Goal: Check status: Check status

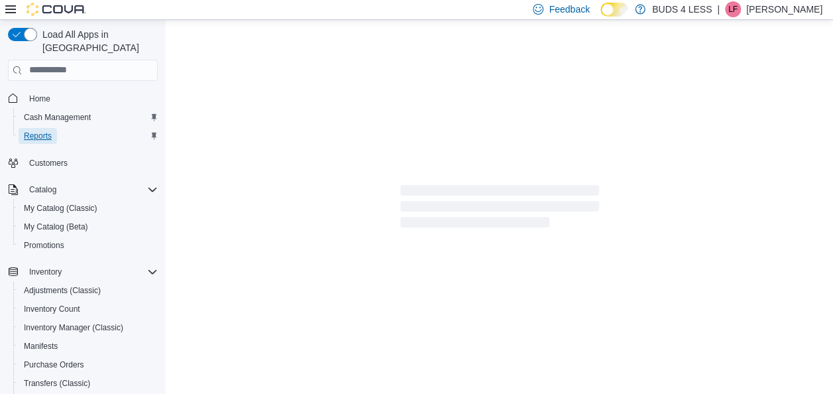
click at [34, 129] on span "Reports" at bounding box center [38, 136] width 28 height 16
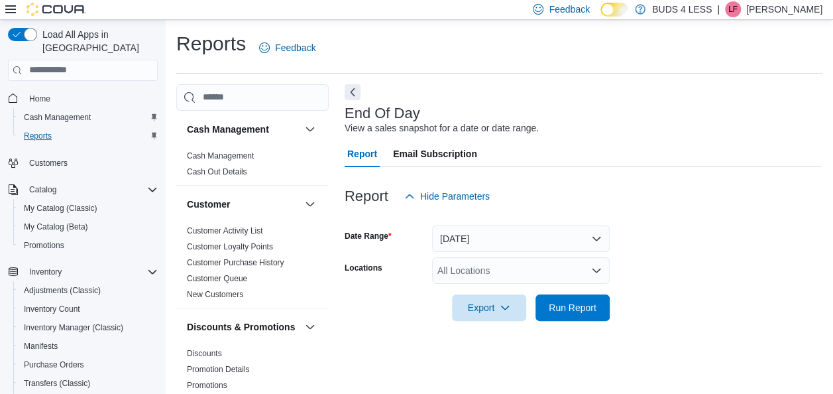
scroll to position [23, 0]
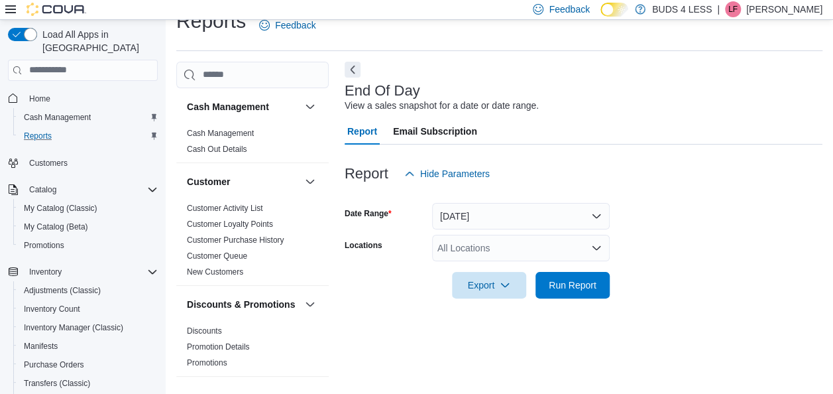
click at [584, 252] on div "All Locations" at bounding box center [521, 248] width 178 height 27
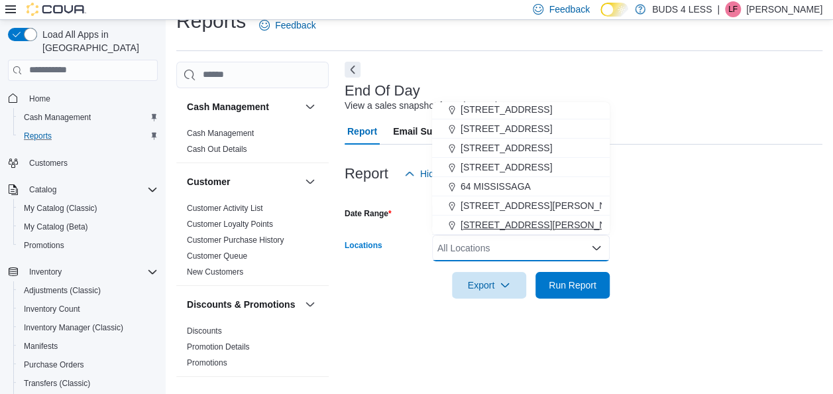
click at [552, 229] on span "[STREET_ADDRESS][PERSON_NAME]" at bounding box center [545, 224] width 168 height 13
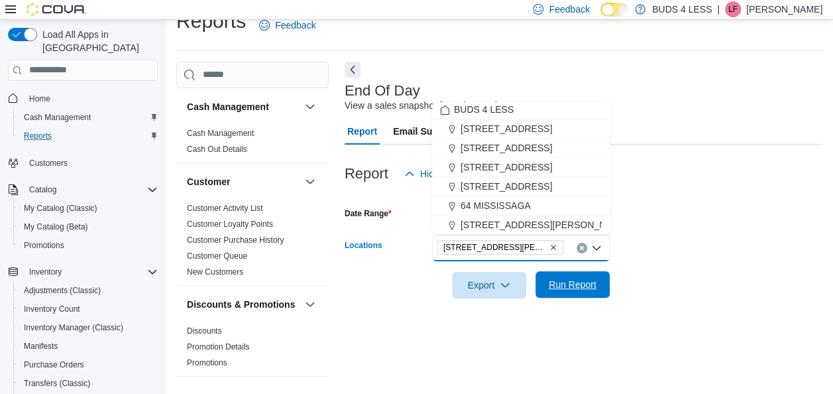
scroll to position [2, 0]
click at [580, 288] on span "Run Report" at bounding box center [573, 284] width 48 height 13
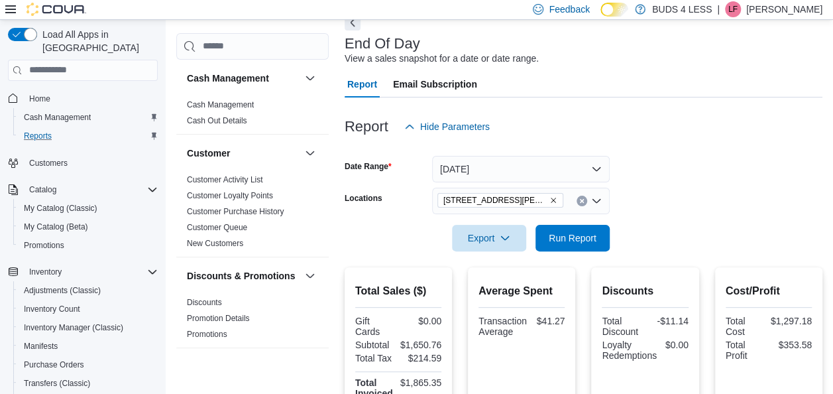
scroll to position [55, 0]
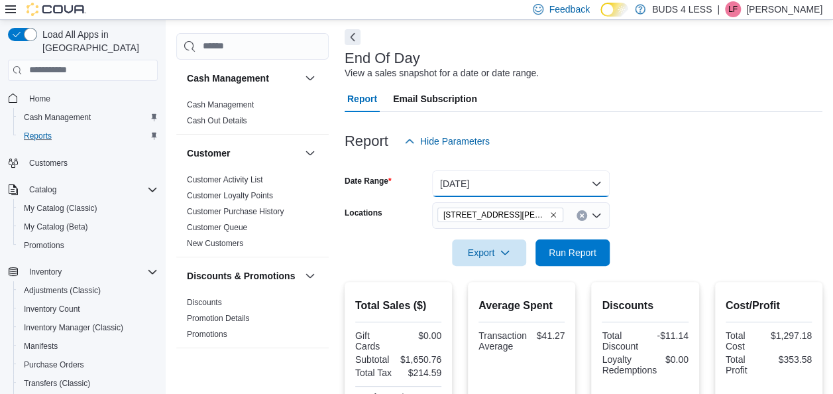
click at [582, 180] on button "[DATE]" at bounding box center [521, 183] width 178 height 27
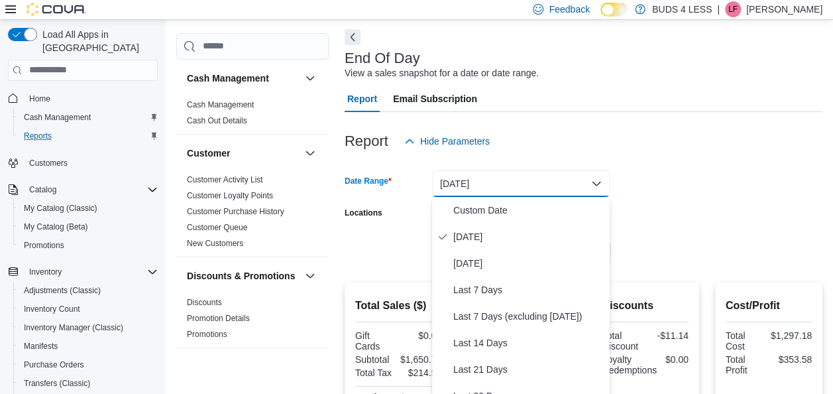
scroll to position [57, 0]
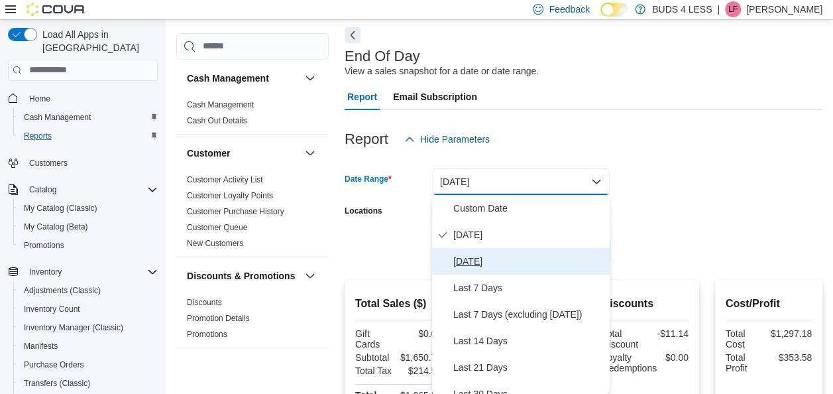
click at [476, 261] on span "[DATE]" at bounding box center [529, 261] width 151 height 16
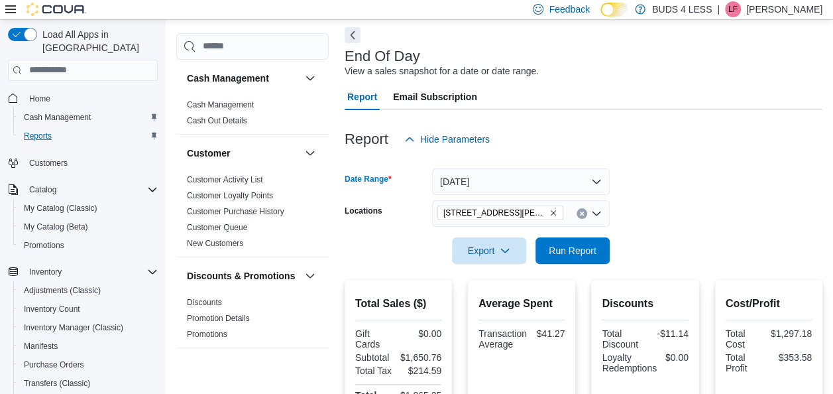
drag, startPoint x: 786, startPoint y: 247, endPoint x: 695, endPoint y: 255, distance: 91.1
click at [784, 248] on form "Date Range [DATE] Locations [STREET_ADDRESS][PERSON_NAME]-E Export Run Report" at bounding box center [584, 208] width 478 height 111
click at [576, 241] on span "Run Report" at bounding box center [573, 250] width 58 height 27
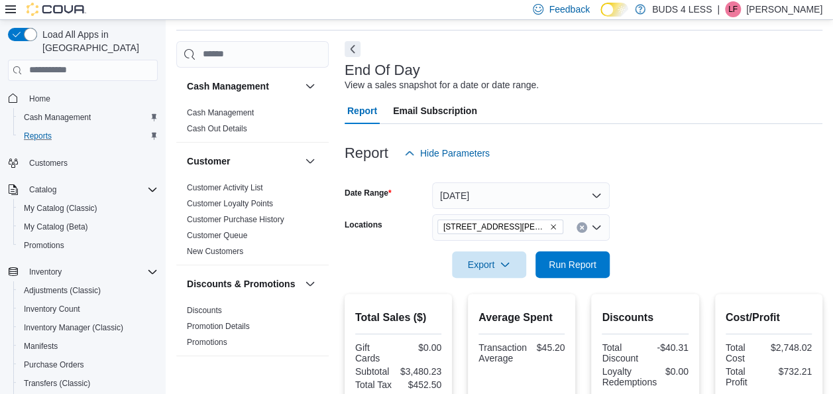
scroll to position [19, 0]
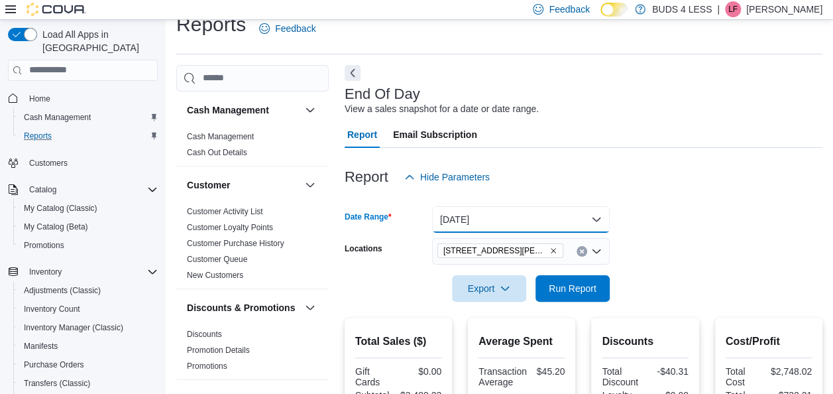
click at [593, 220] on button "[DATE]" at bounding box center [521, 219] width 178 height 27
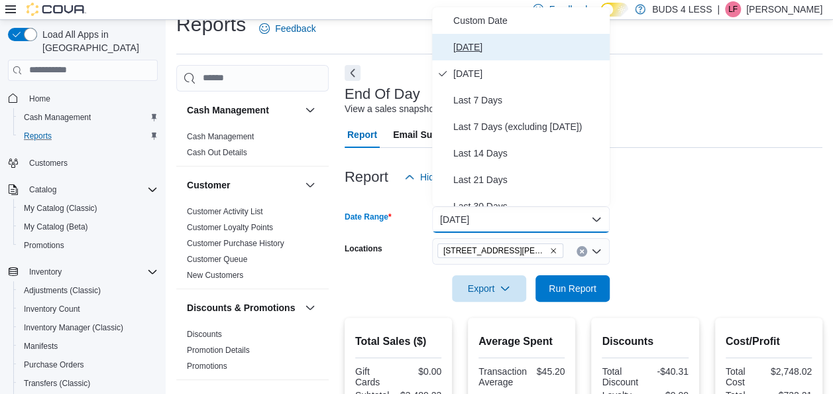
click at [478, 46] on span "[DATE]" at bounding box center [529, 47] width 151 height 16
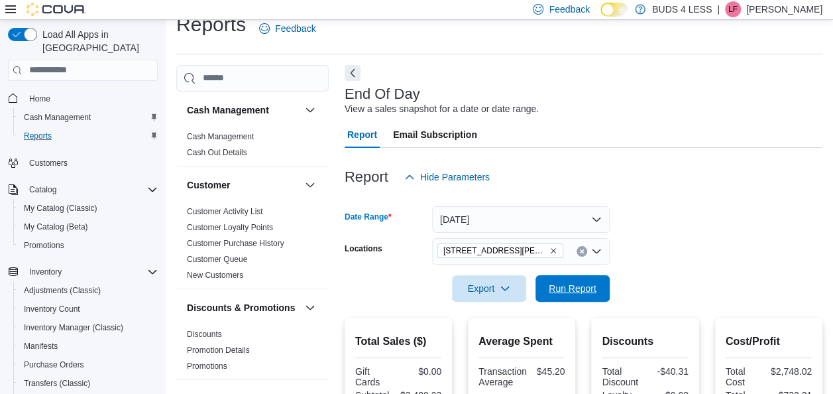
drag, startPoint x: 586, startPoint y: 298, endPoint x: 610, endPoint y: 284, distance: 28.5
click at [587, 299] on span "Run Report" at bounding box center [573, 288] width 58 height 27
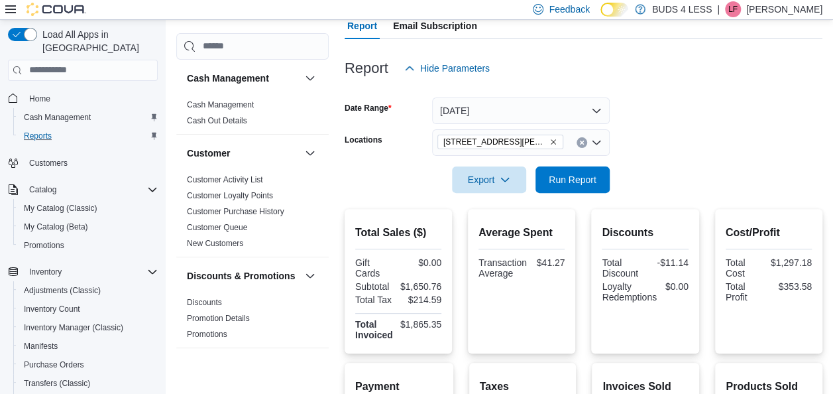
scroll to position [65, 0]
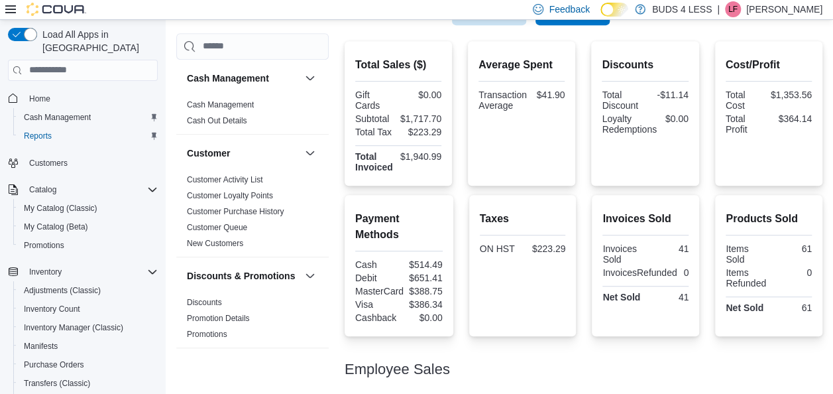
scroll to position [397, 0]
